Goal: Information Seeking & Learning: Find contact information

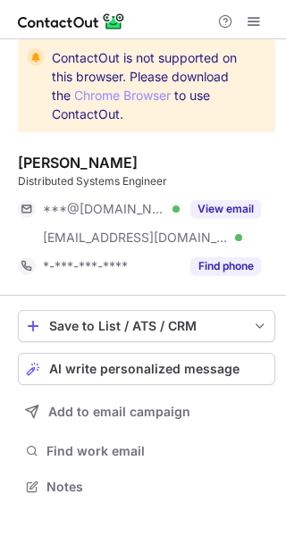
scroll to position [474, 286]
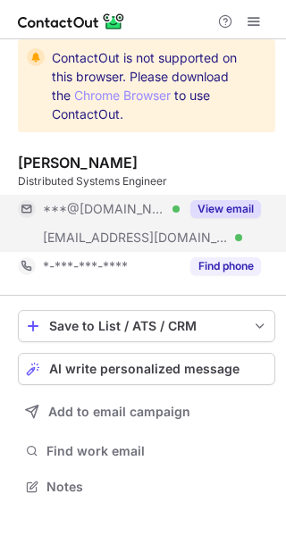
click at [234, 214] on button "View email" at bounding box center [225, 209] width 71 height 18
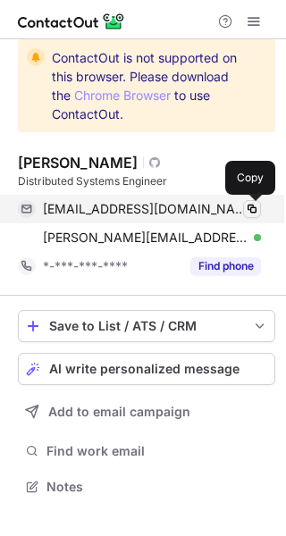
click at [256, 206] on span at bounding box center [252, 209] width 14 height 14
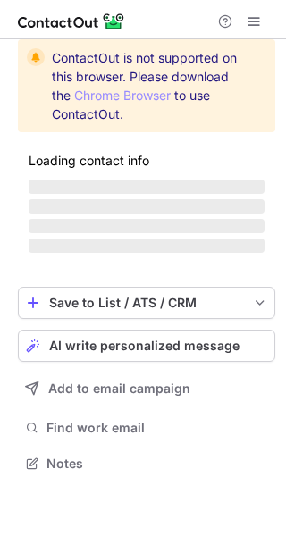
scroll to position [474, 286]
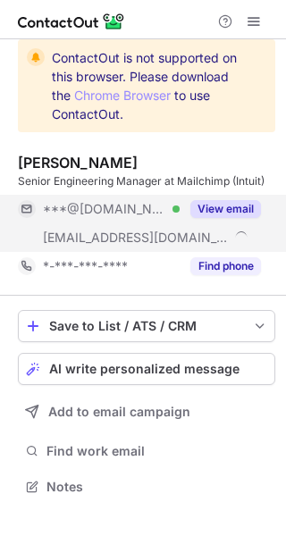
click at [242, 203] on button "View email" at bounding box center [225, 209] width 71 height 18
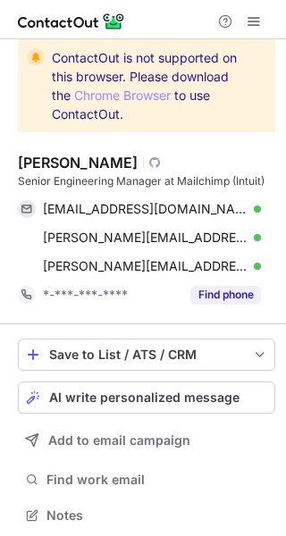
scroll to position [518, 273]
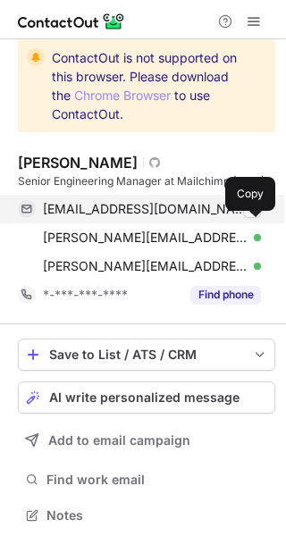
click at [250, 216] on span at bounding box center [252, 209] width 14 height 14
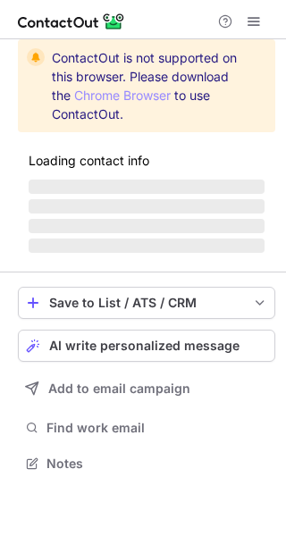
scroll to position [8, 9]
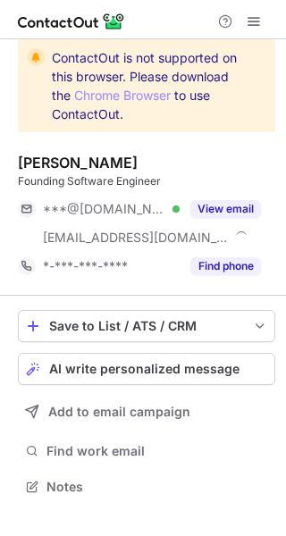
scroll to position [474, 286]
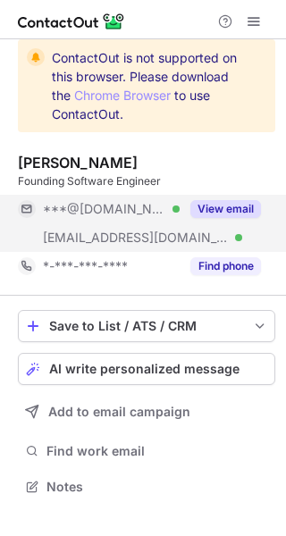
click at [237, 218] on div "View email" at bounding box center [220, 209] width 81 height 29
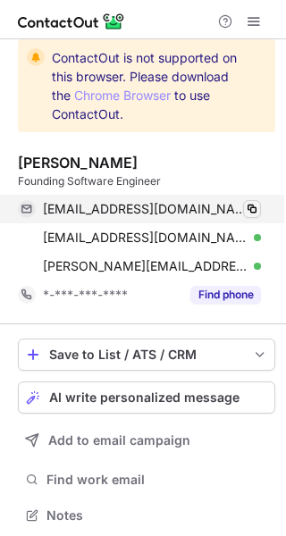
scroll to position [502, 273]
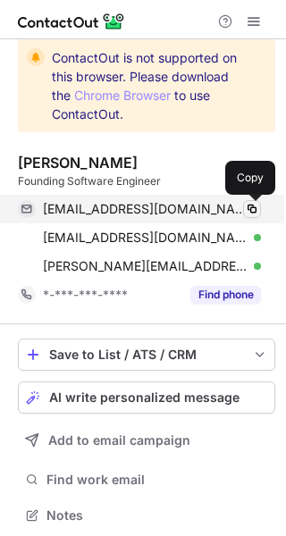
click at [256, 204] on span at bounding box center [252, 209] width 14 height 14
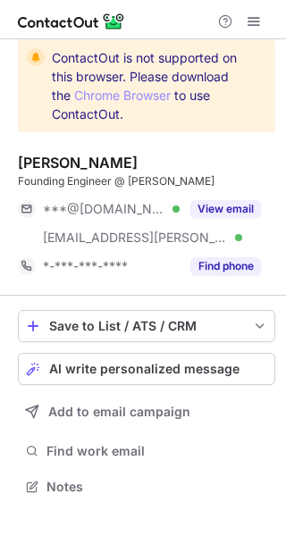
scroll to position [474, 286]
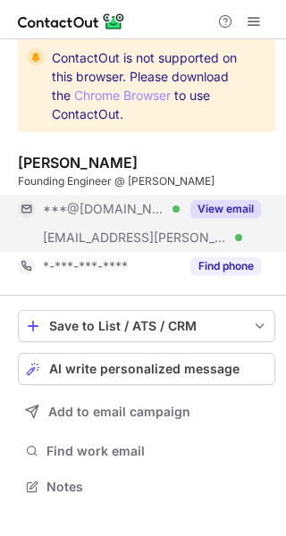
click at [221, 206] on button "View email" at bounding box center [225, 209] width 71 height 18
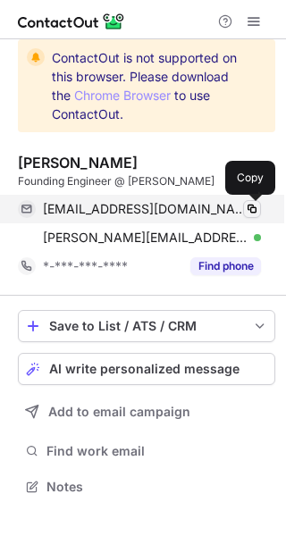
click at [258, 211] on span at bounding box center [252, 209] width 14 height 14
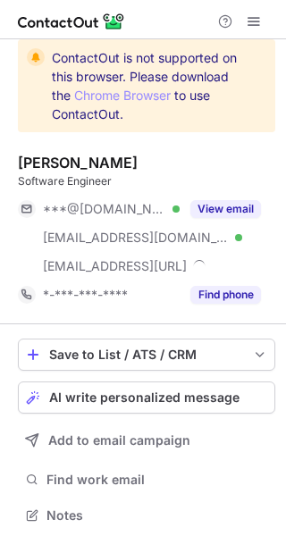
scroll to position [502, 273]
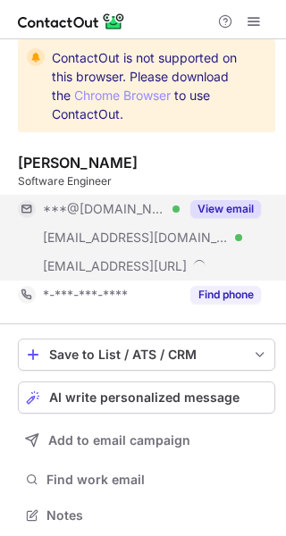
click at [240, 201] on button "View email" at bounding box center [225, 209] width 71 height 18
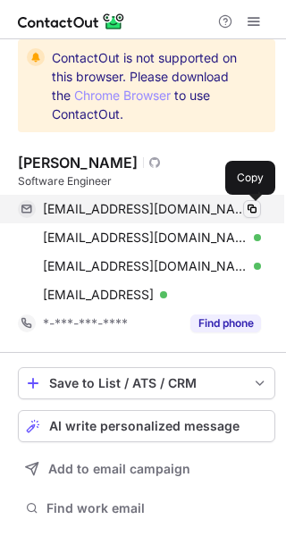
click at [251, 210] on span at bounding box center [252, 209] width 14 height 14
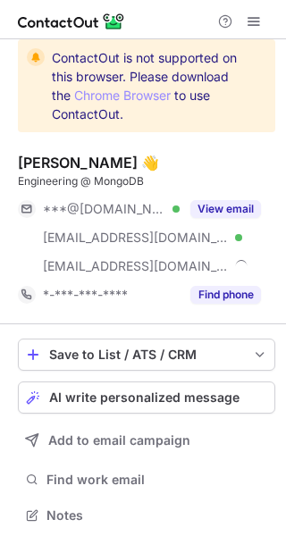
scroll to position [502, 273]
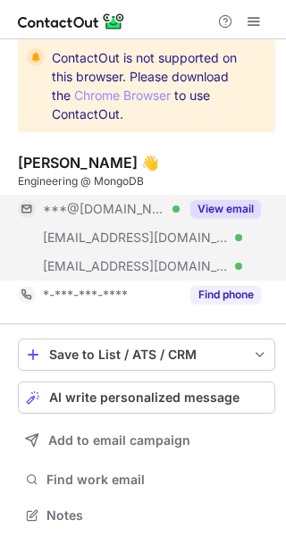
click at [231, 201] on button "View email" at bounding box center [225, 209] width 71 height 18
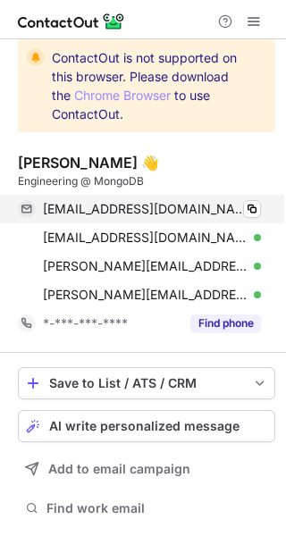
scroll to position [531, 273]
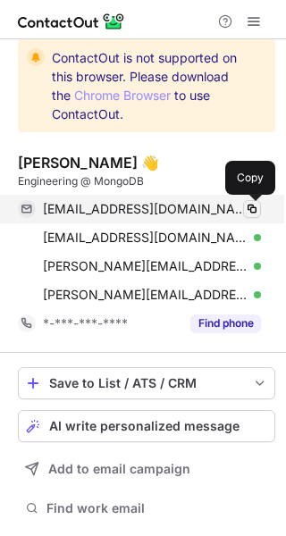
click at [255, 214] on span at bounding box center [252, 209] width 14 height 14
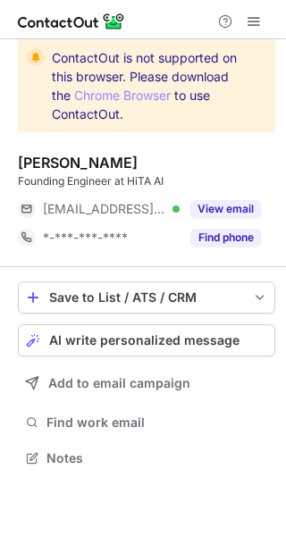
scroll to position [8, 9]
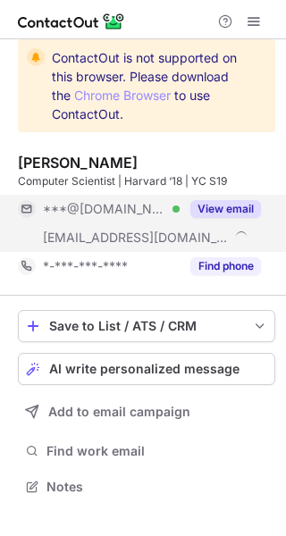
scroll to position [474, 286]
drag, startPoint x: 226, startPoint y: 207, endPoint x: 231, endPoint y: 215, distance: 9.2
click at [227, 209] on button "View email" at bounding box center [225, 209] width 71 height 18
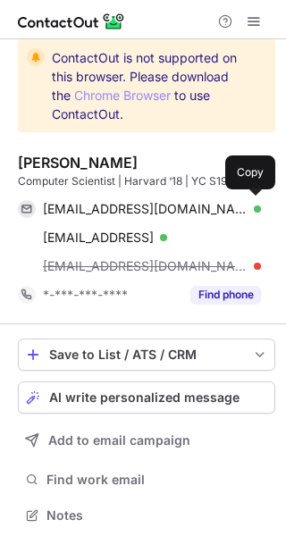
scroll to position [502, 273]
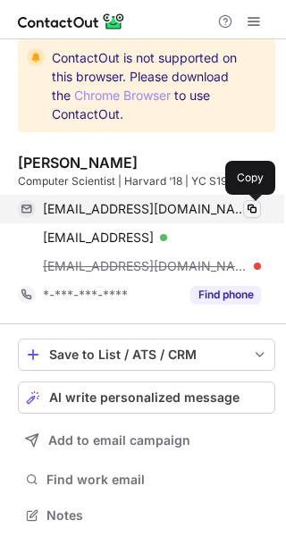
click at [251, 204] on span at bounding box center [252, 209] width 14 height 14
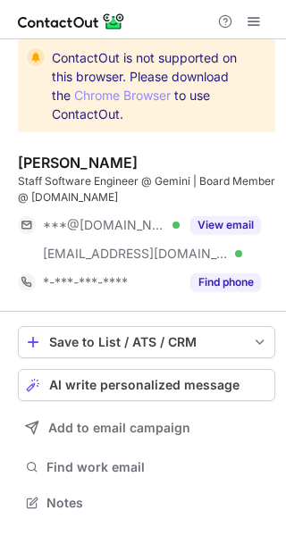
scroll to position [490, 286]
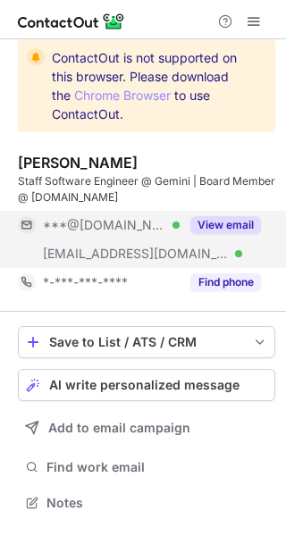
click at [236, 222] on button "View email" at bounding box center [225, 225] width 71 height 18
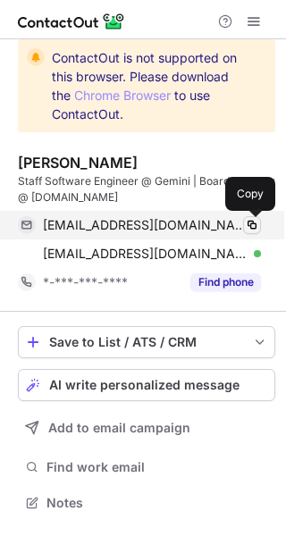
click at [253, 227] on span at bounding box center [252, 225] width 14 height 14
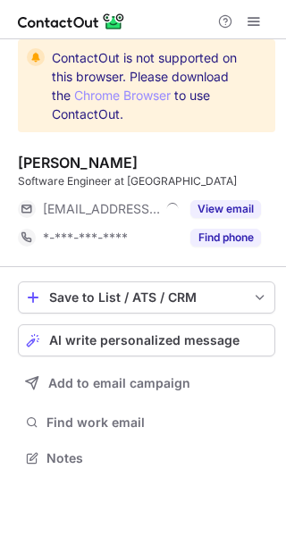
scroll to position [8, 9]
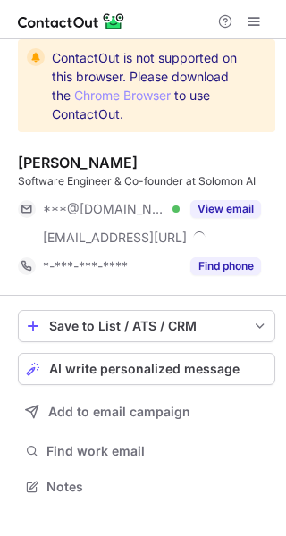
scroll to position [474, 286]
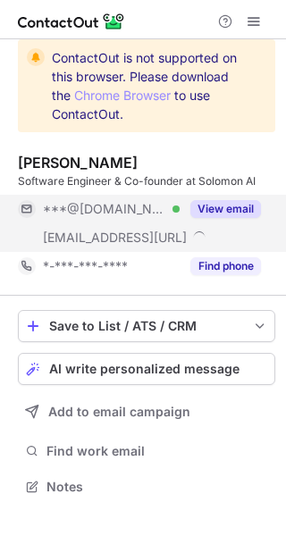
click at [233, 204] on button "View email" at bounding box center [225, 209] width 71 height 18
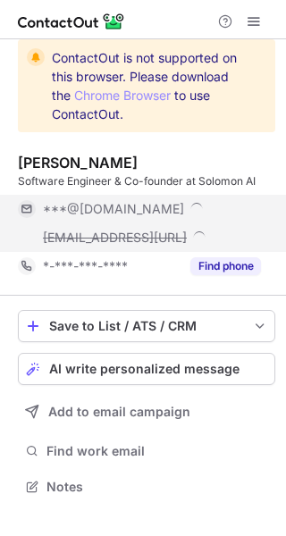
scroll to position [502, 273]
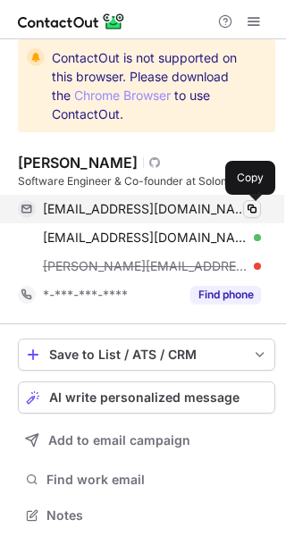
click at [250, 206] on span at bounding box center [252, 209] width 14 height 14
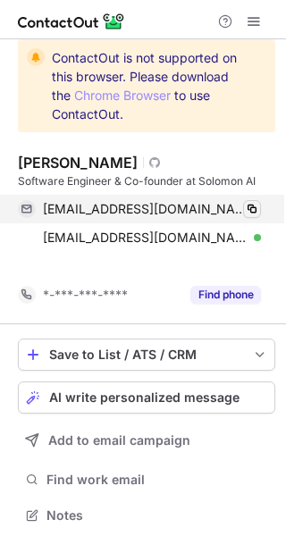
scroll to position [474, 286]
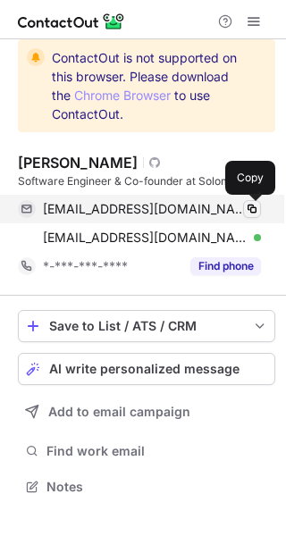
click at [255, 206] on span at bounding box center [252, 209] width 14 height 14
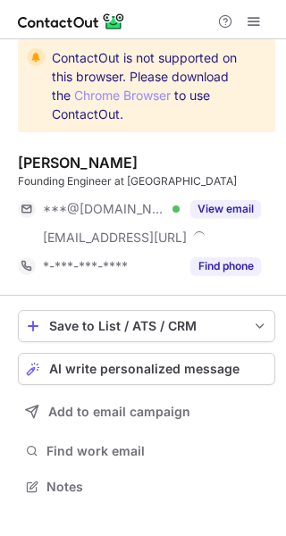
scroll to position [474, 286]
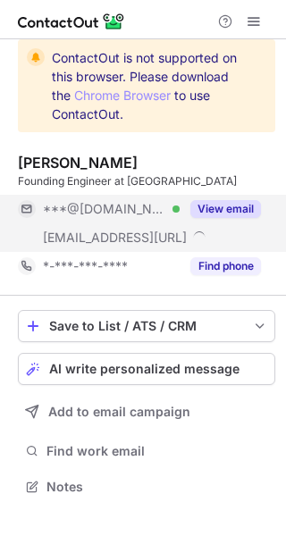
click at [221, 207] on button "View email" at bounding box center [225, 209] width 71 height 18
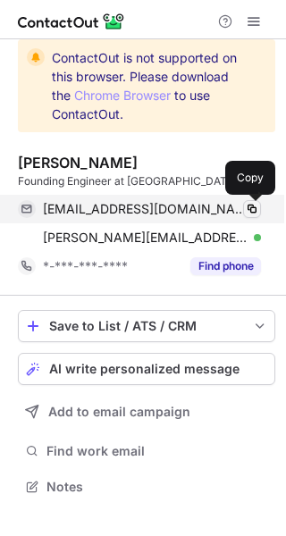
click at [257, 210] on span at bounding box center [252, 209] width 14 height 14
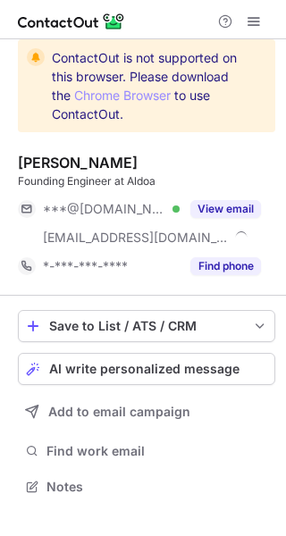
scroll to position [474, 286]
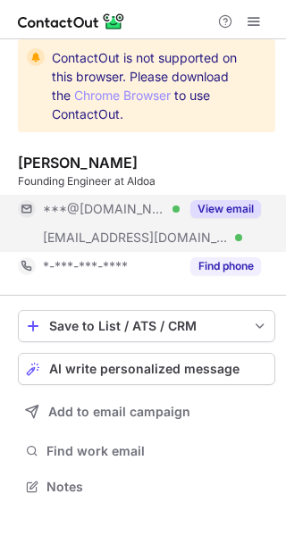
click at [244, 211] on button "View email" at bounding box center [225, 209] width 71 height 18
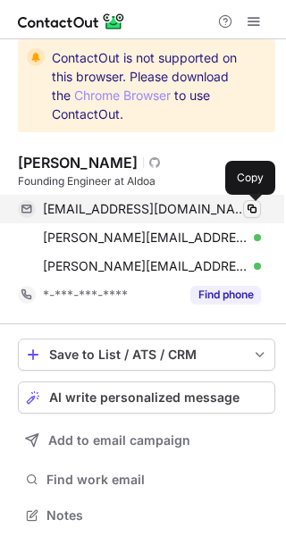
click at [255, 214] on span at bounding box center [252, 209] width 14 height 14
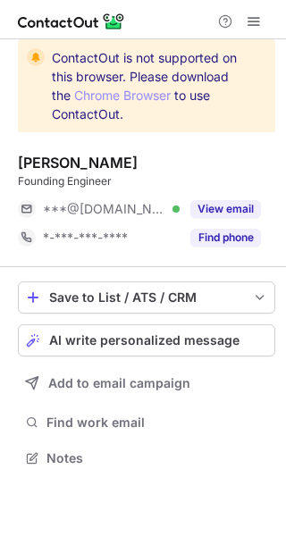
scroll to position [8, 9]
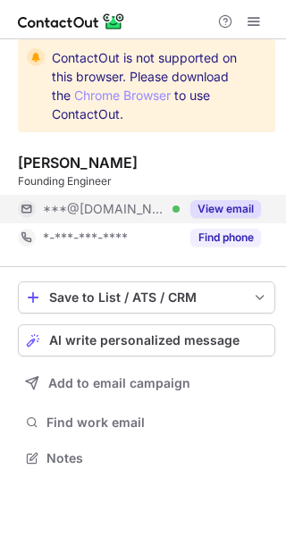
click at [233, 216] on button "View email" at bounding box center [225, 209] width 71 height 18
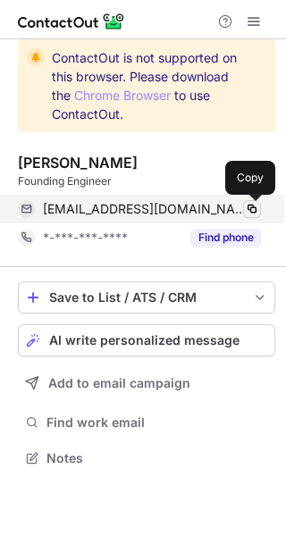
click at [249, 210] on span at bounding box center [252, 209] width 14 height 14
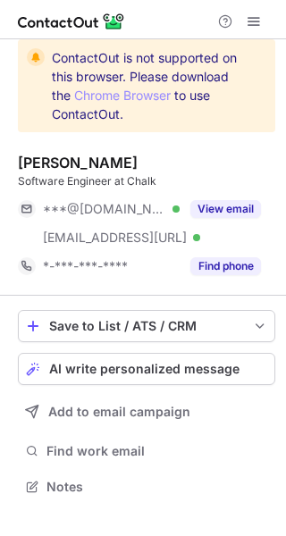
scroll to position [474, 286]
click at [243, 219] on div "View email" at bounding box center [220, 209] width 81 height 29
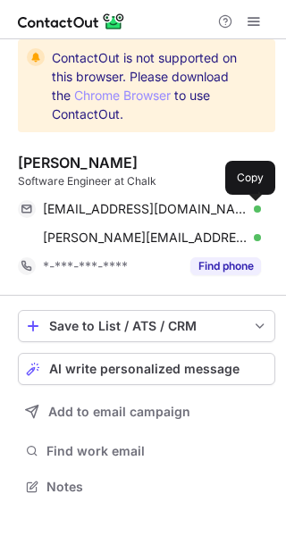
click at [254, 211] on span at bounding box center [252, 209] width 14 height 14
